Goal: Check status: Check status

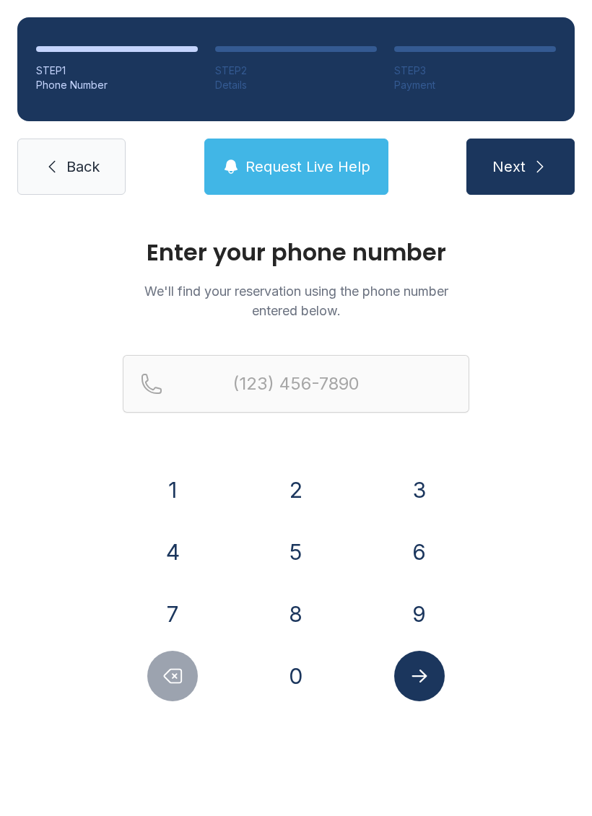
click at [410, 540] on button "6" at bounding box center [419, 552] width 51 height 51
click at [307, 687] on button "0" at bounding box center [296, 676] width 51 height 51
click at [162, 476] on button "1" at bounding box center [172, 490] width 51 height 51
click at [417, 549] on button "6" at bounding box center [419, 552] width 51 height 51
click at [297, 669] on button "0" at bounding box center [296, 676] width 51 height 51
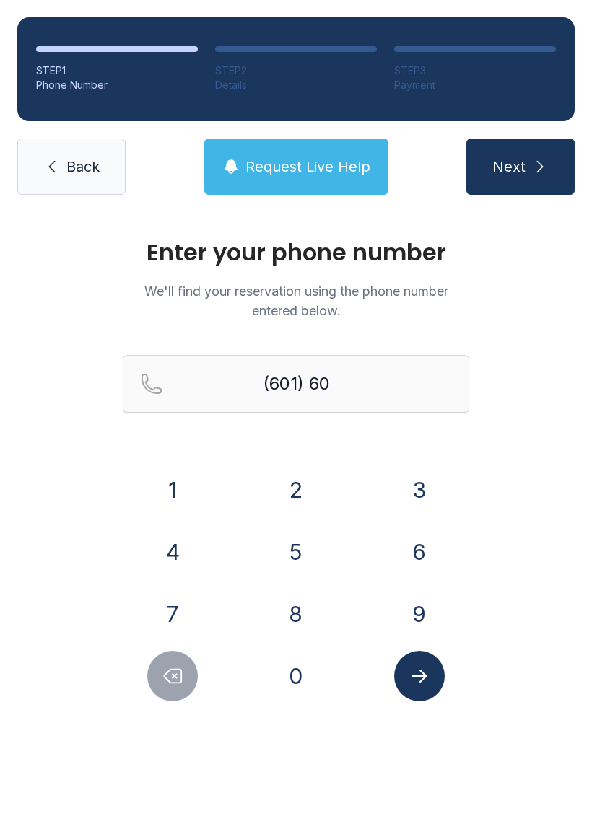
click at [424, 515] on button "3" at bounding box center [419, 490] width 51 height 51
click at [283, 679] on button "0" at bounding box center [296, 676] width 51 height 51
click at [405, 478] on button "3" at bounding box center [419, 490] width 51 height 51
click at [170, 678] on icon "Delete number" at bounding box center [173, 676] width 22 height 22
click at [170, 677] on icon "Delete number" at bounding box center [173, 676] width 22 height 22
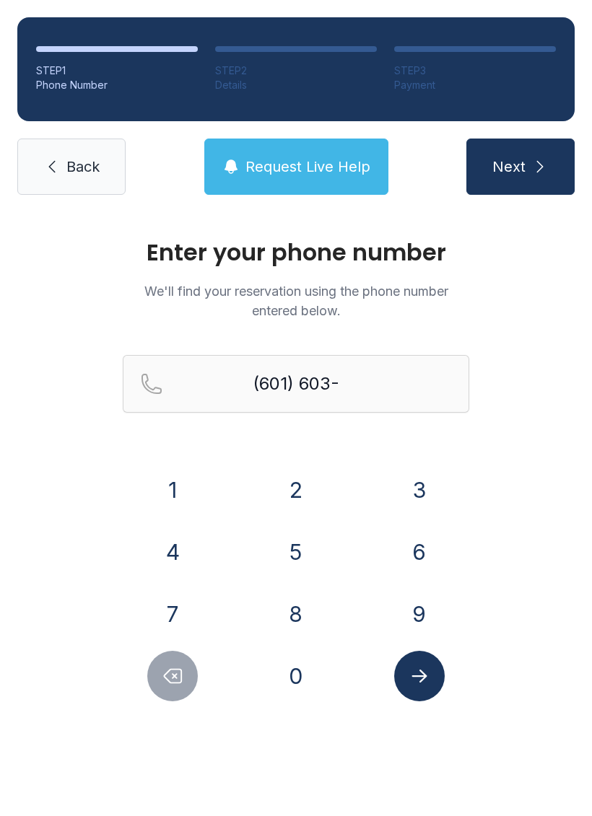
click at [167, 673] on icon "Delete number" at bounding box center [173, 677] width 17 height 14
click at [419, 552] on button "6" at bounding box center [419, 552] width 51 height 51
click at [276, 667] on button "0" at bounding box center [296, 676] width 51 height 51
click at [415, 483] on button "3" at bounding box center [419, 490] width 51 height 51
click at [294, 673] on button "0" at bounding box center [296, 676] width 51 height 51
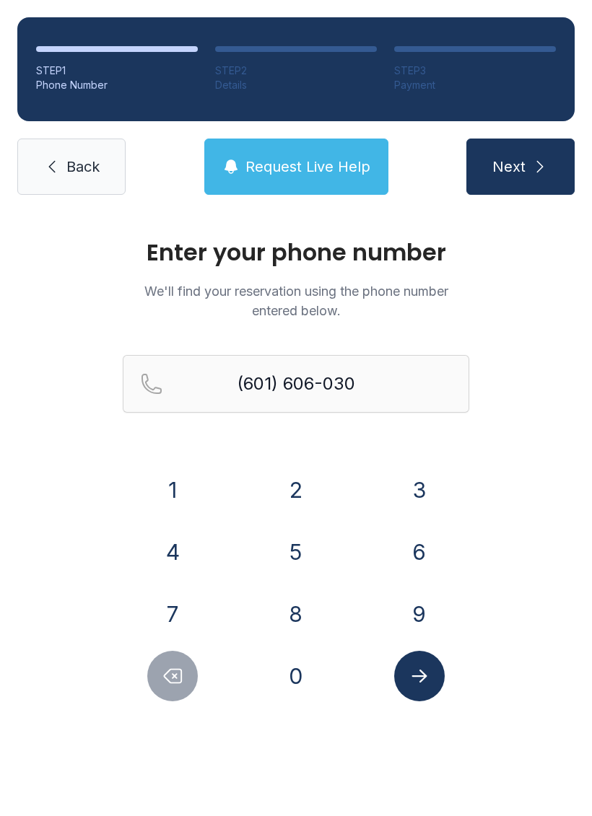
click at [294, 673] on button "0" at bounding box center [296, 676] width 51 height 51
type input "[PHONE_NUMBER]"
click at [430, 688] on button "Submit lookup form" at bounding box center [419, 676] width 51 height 51
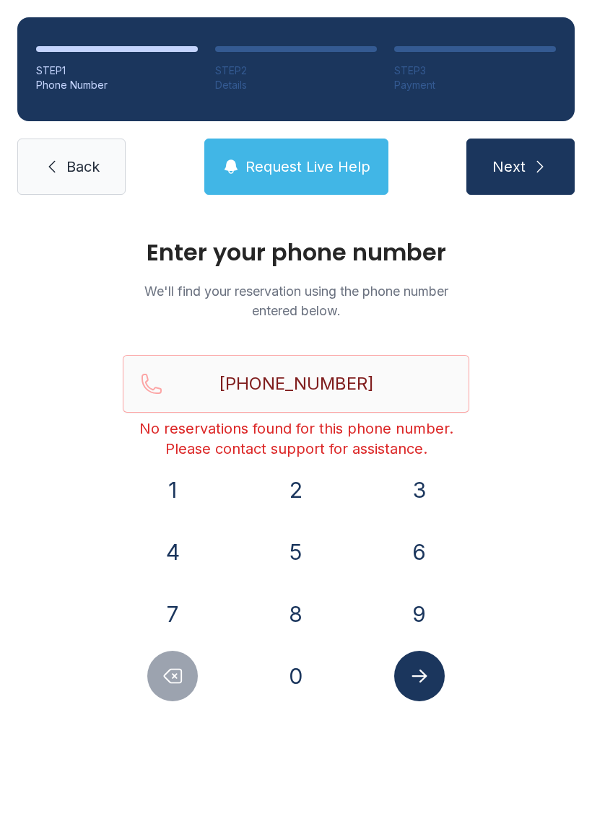
click at [262, 151] on button "Request Live Help" at bounding box center [296, 167] width 184 height 56
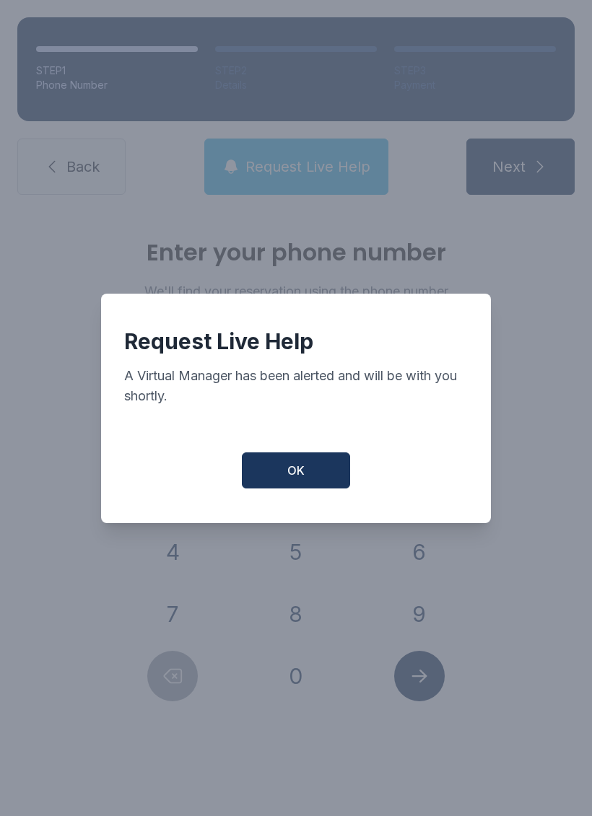
click at [274, 478] on button "OK" at bounding box center [296, 470] width 108 height 36
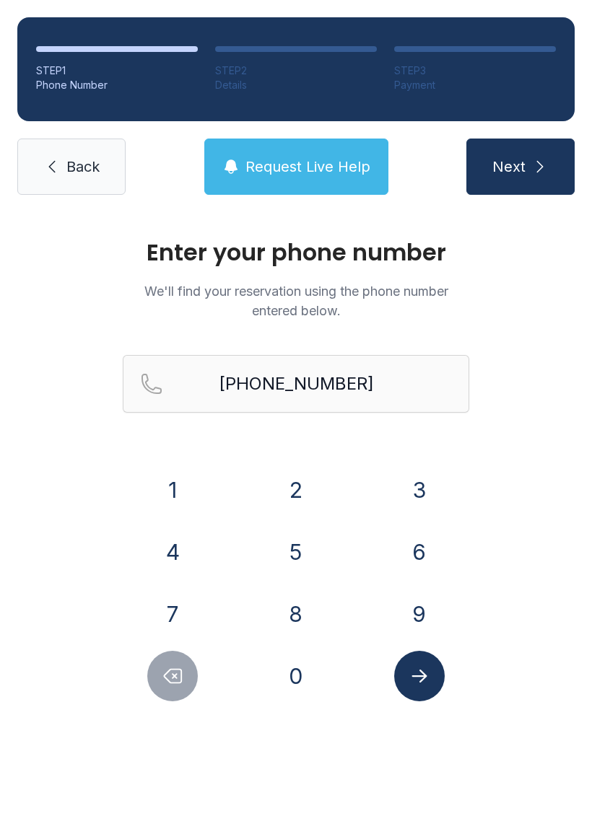
click at [407, 667] on button "Submit lookup form" at bounding box center [419, 676] width 51 height 51
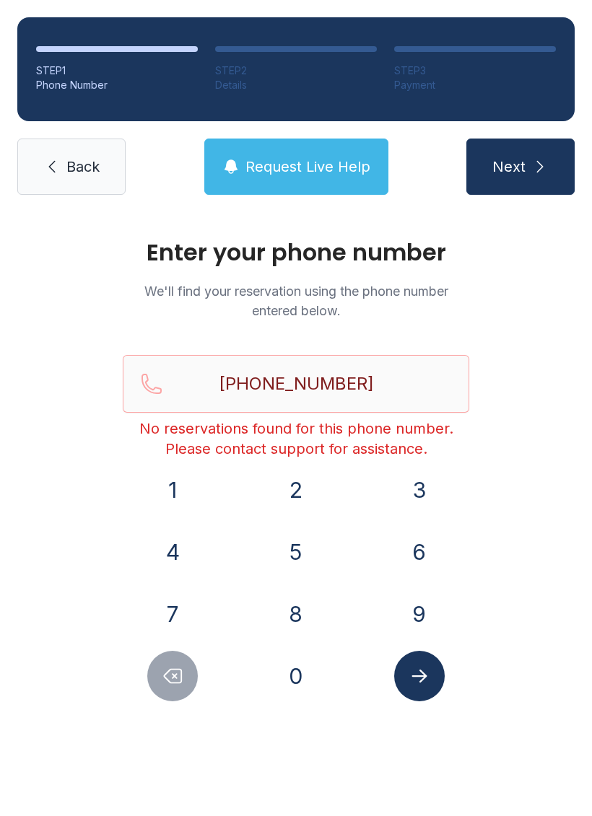
click at [417, 668] on icon "Submit lookup form" at bounding box center [419, 676] width 22 height 22
click at [416, 675] on icon "Submit lookup form" at bounding box center [419, 676] width 22 height 22
click at [298, 407] on input "[PHONE_NUMBER]" at bounding box center [296, 384] width 346 height 58
click at [210, 392] on input "[PHONE_NUMBER]" at bounding box center [296, 384] width 346 height 58
click at [366, 381] on input "[PHONE_NUMBER]" at bounding box center [296, 384] width 346 height 58
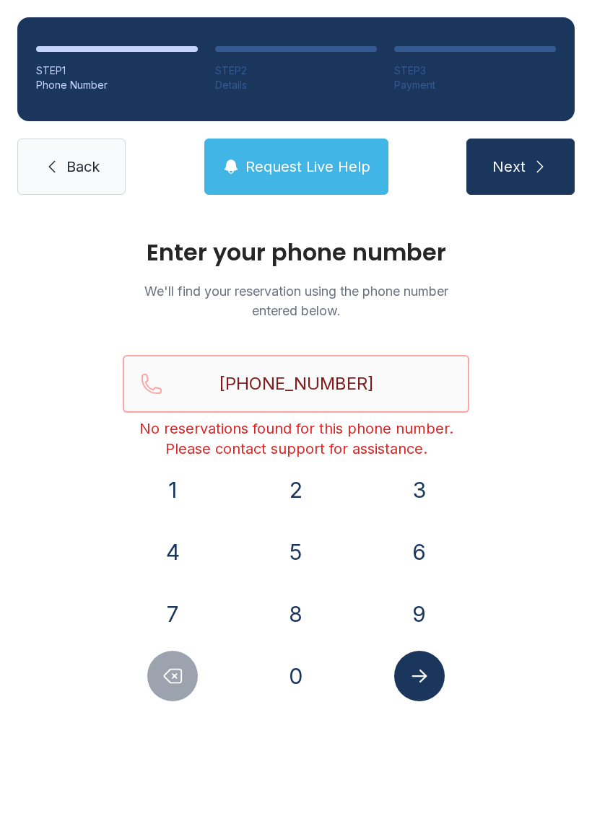
click at [218, 385] on input "[PHONE_NUMBER]" at bounding box center [296, 384] width 346 height 58
click at [381, 359] on input "[PHONE_NUMBER]" at bounding box center [296, 384] width 346 height 58
click at [382, 382] on input "[PHONE_NUMBER]" at bounding box center [296, 384] width 346 height 58
click at [315, 379] on input "[PHONE_NUMBER]" at bounding box center [296, 384] width 346 height 58
click at [371, 398] on input "[PHONE_NUMBER]" at bounding box center [296, 384] width 346 height 58
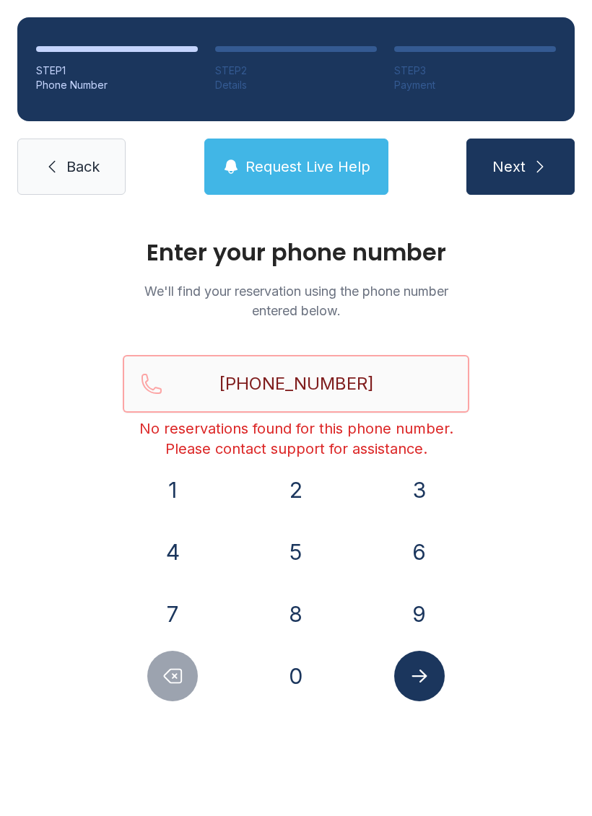
click at [330, 392] on input "[PHONE_NUMBER]" at bounding box center [296, 384] width 346 height 58
click at [214, 382] on input "[PHONE_NUMBER]" at bounding box center [296, 384] width 346 height 58
click at [379, 382] on input "[PHONE_NUMBER]" at bounding box center [296, 384] width 346 height 58
